Goal: Information Seeking & Learning: Learn about a topic

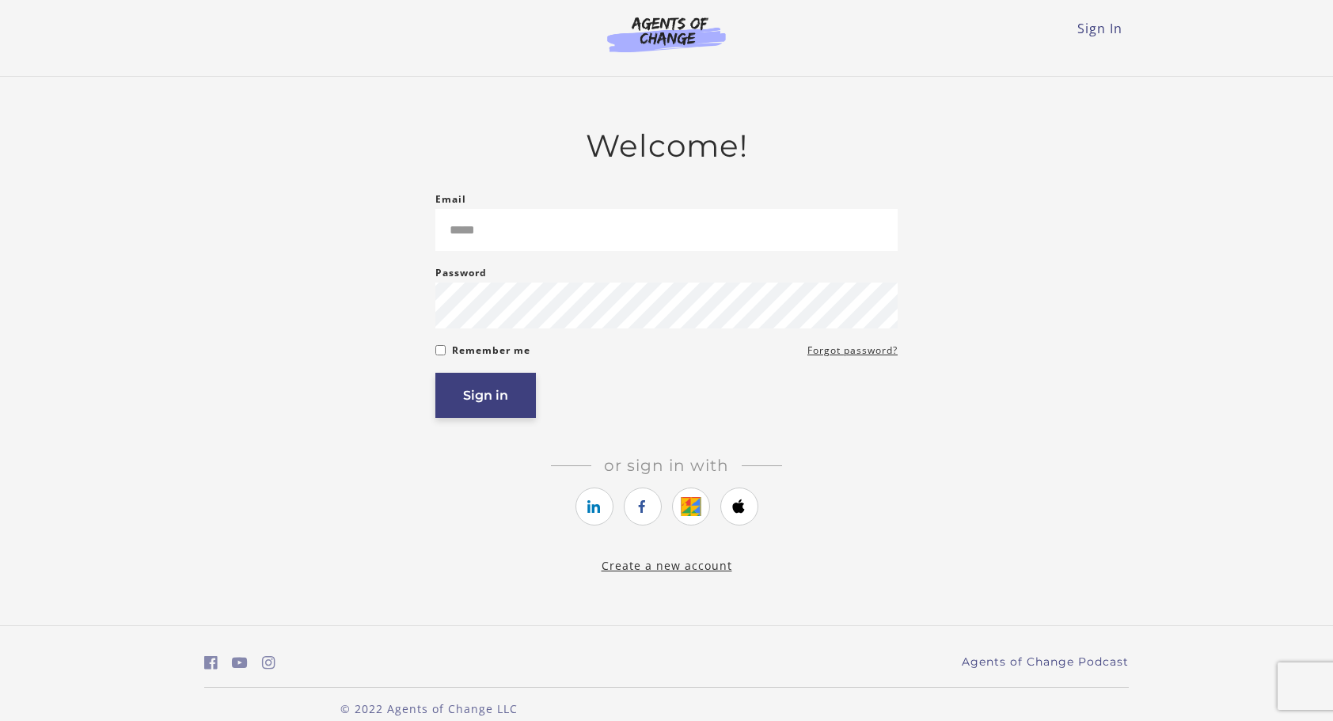
type input "**********"
click at [511, 397] on button "Sign in" at bounding box center [485, 395] width 101 height 45
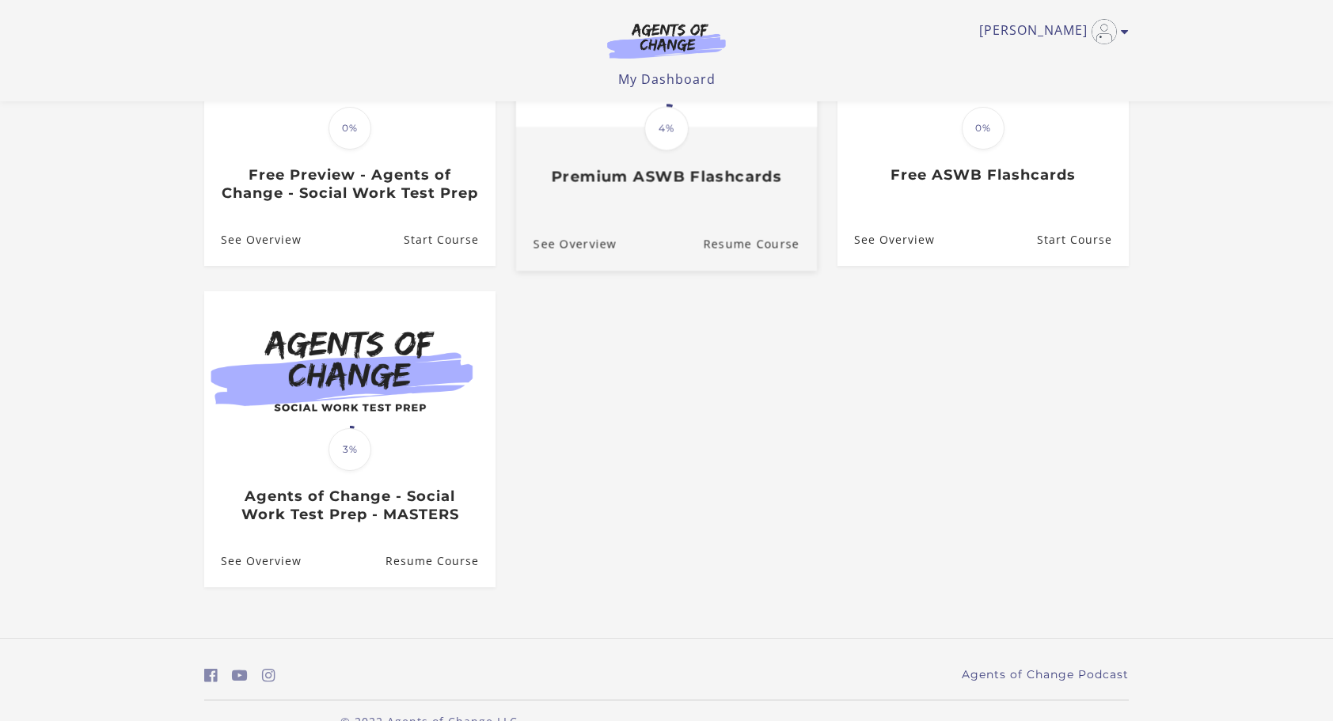
scroll to position [282, 0]
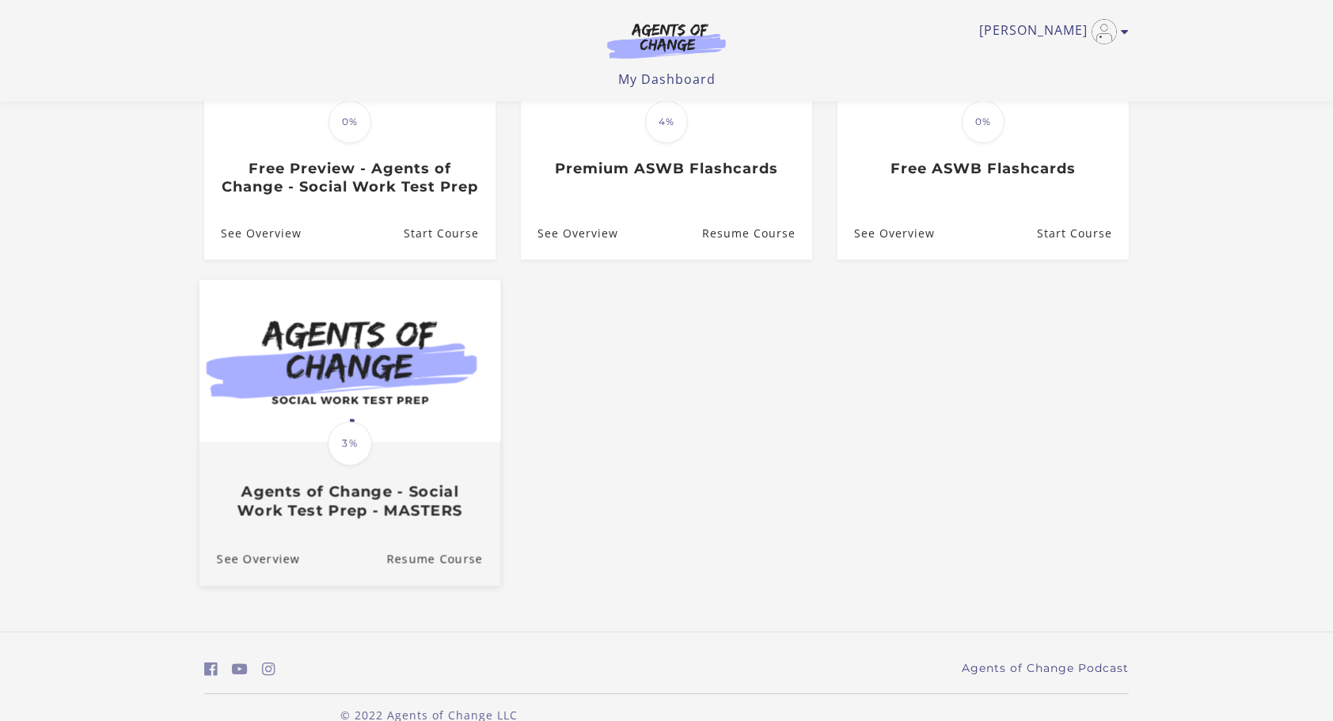
click at [383, 442] on img at bounding box center [350, 360] width 301 height 162
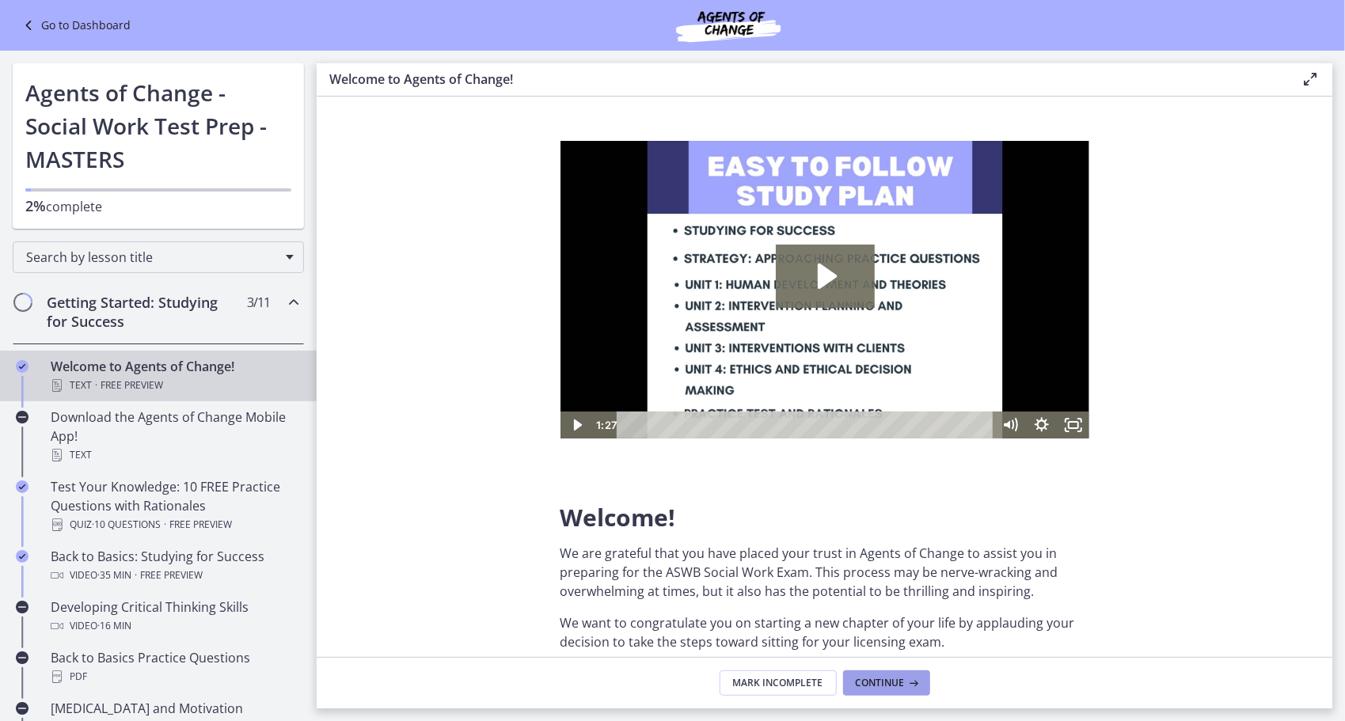
click at [899, 687] on span "Continue" at bounding box center [880, 683] width 49 height 13
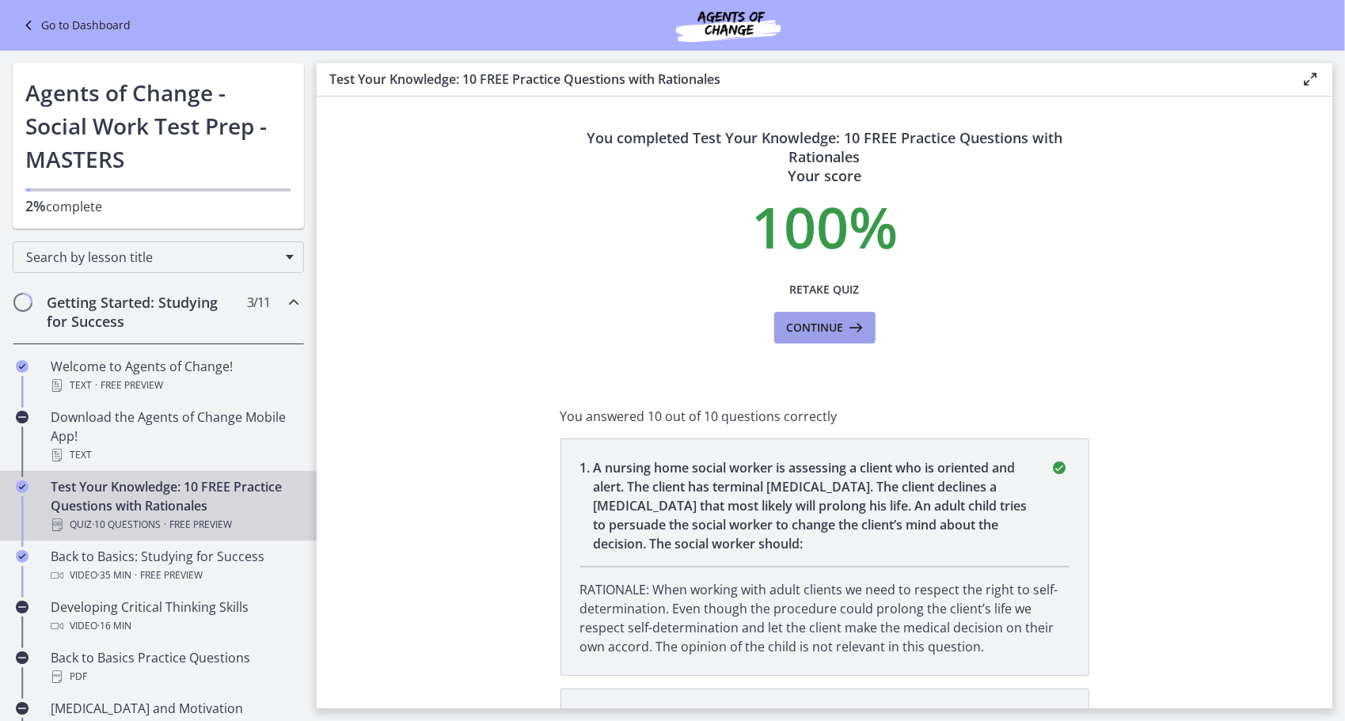
click at [850, 328] on icon at bounding box center [855, 327] width 22 height 19
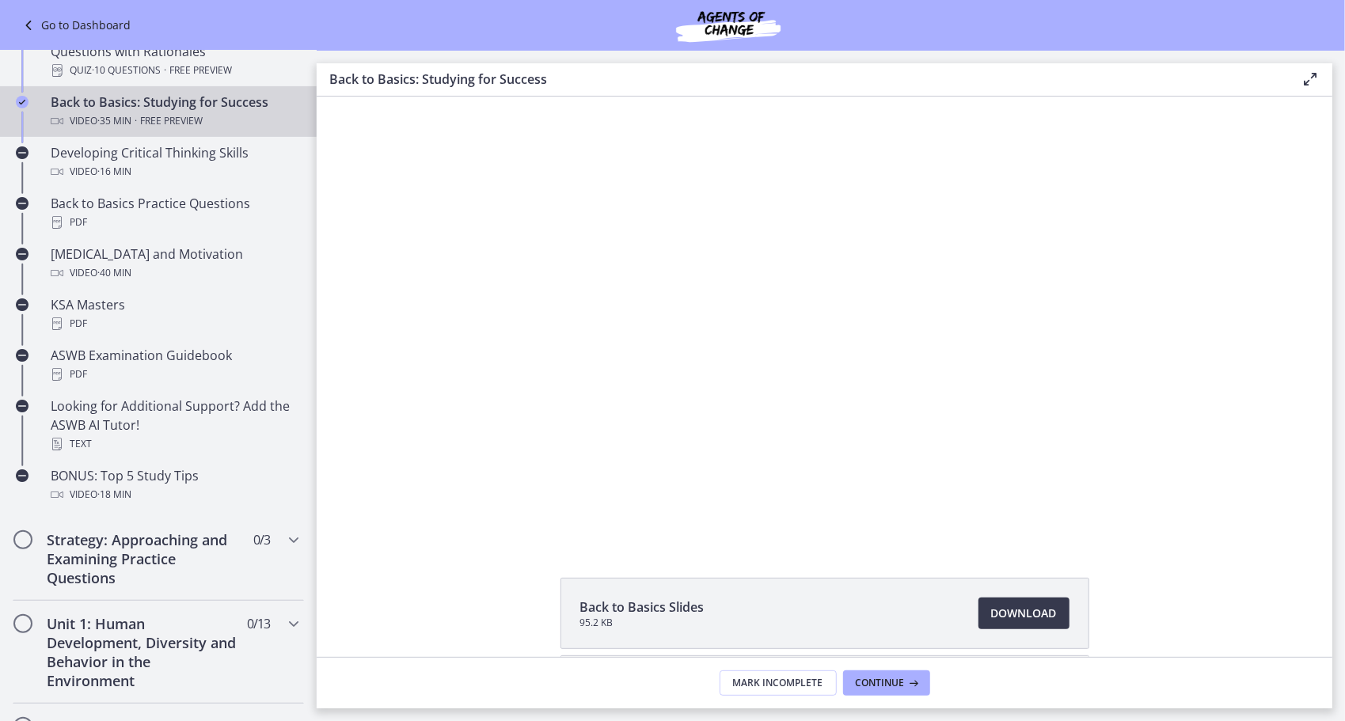
scroll to position [475, 0]
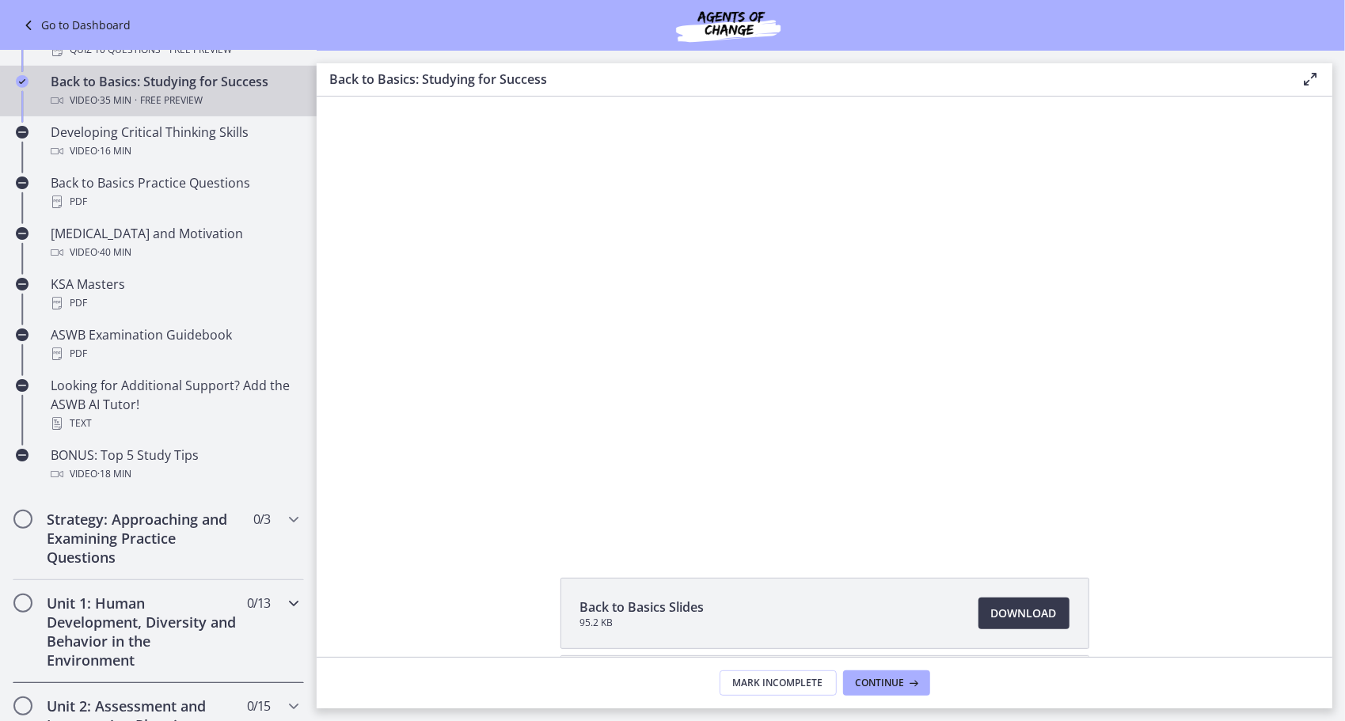
click at [173, 619] on h2 "Unit 1: Human Development, Diversity and Behavior in the Environment" at bounding box center [143, 632] width 193 height 76
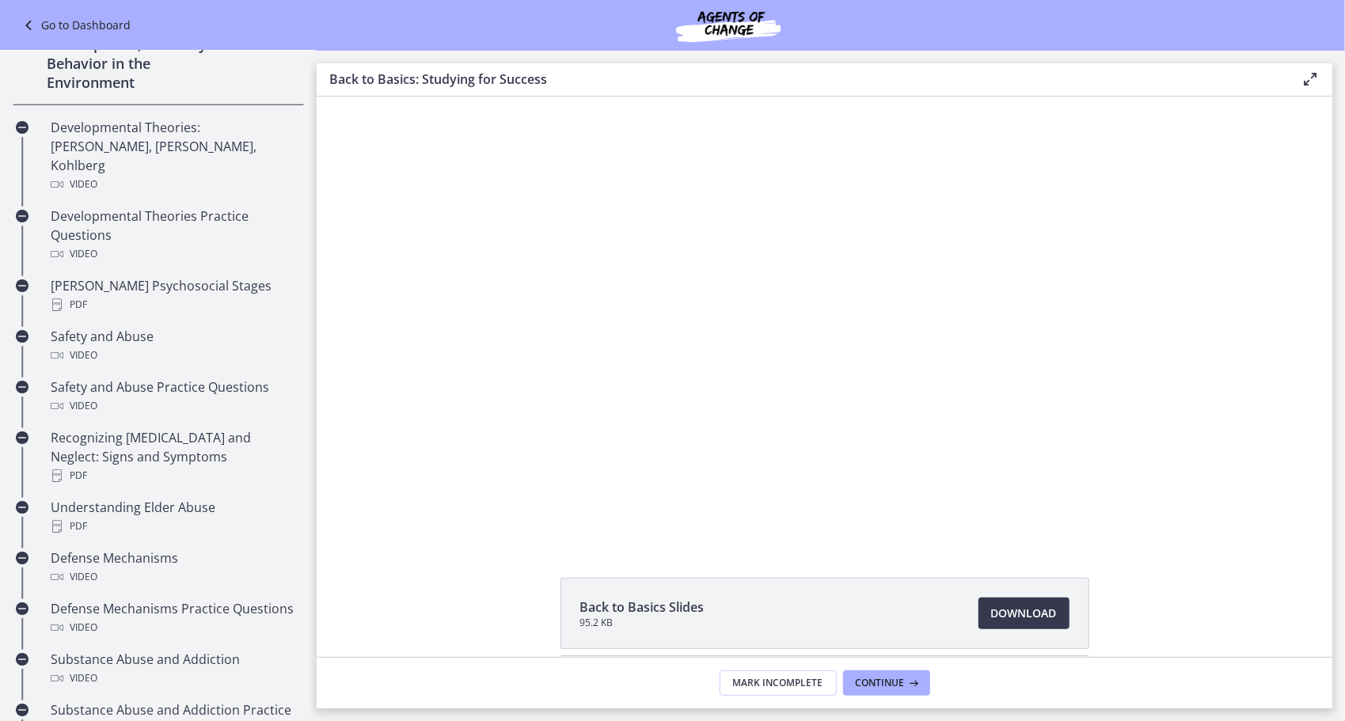
scroll to position [461, 0]
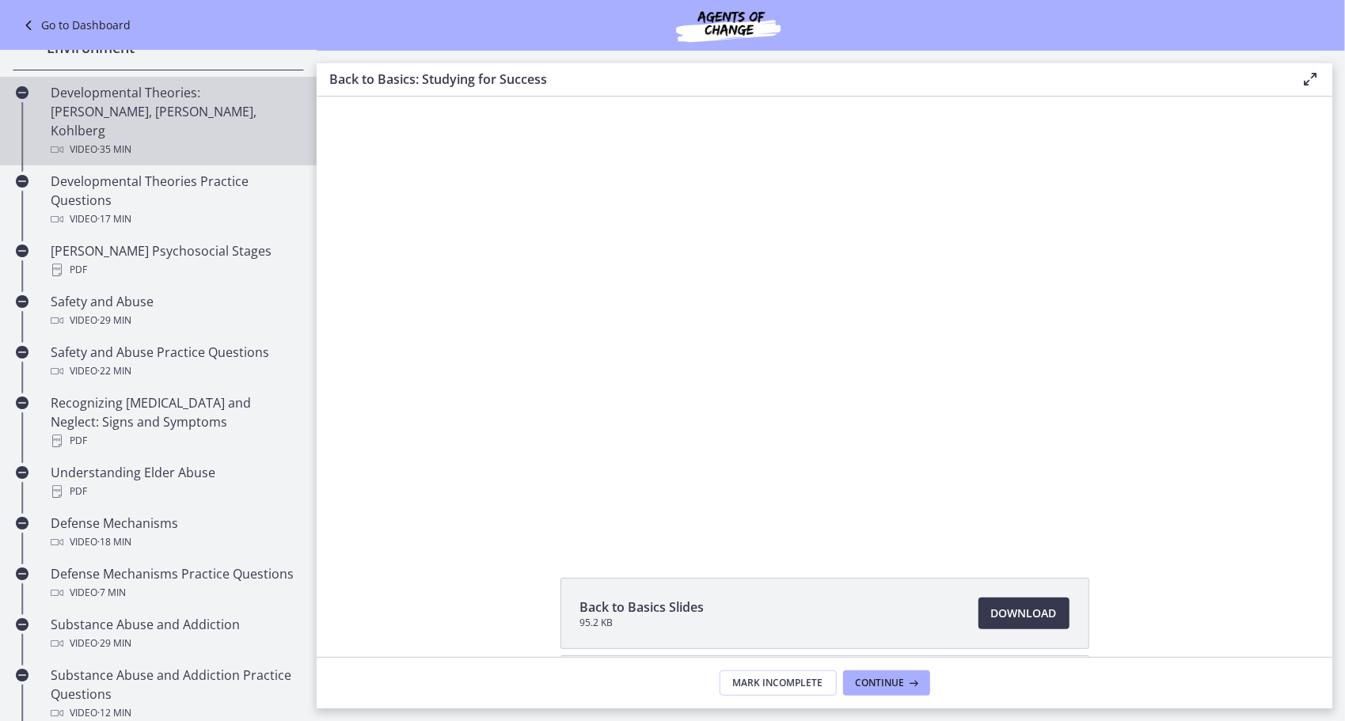
click at [236, 108] on div "Developmental Theories: Erikson, Piaget, Kohlberg Video · 35 min" at bounding box center [174, 121] width 247 height 76
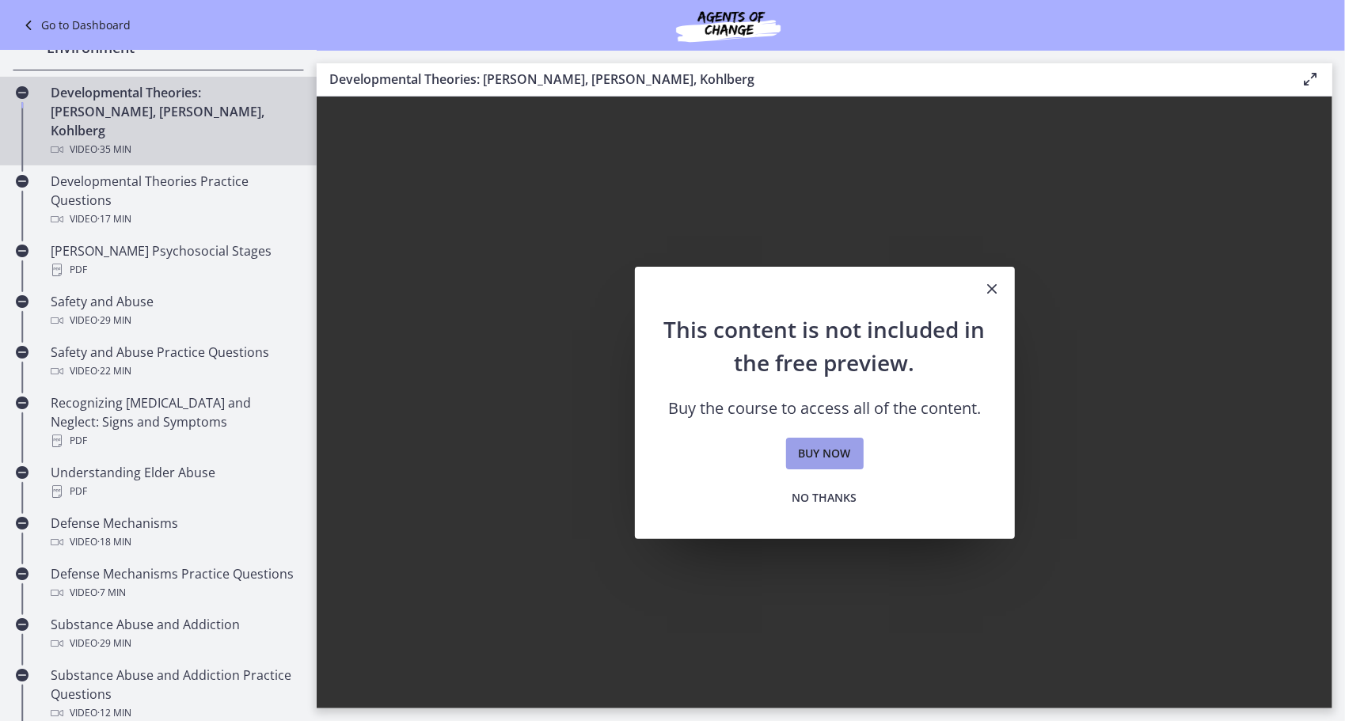
click at [853, 449] on link "Buy now" at bounding box center [825, 454] width 78 height 32
